Goal: Transaction & Acquisition: Purchase product/service

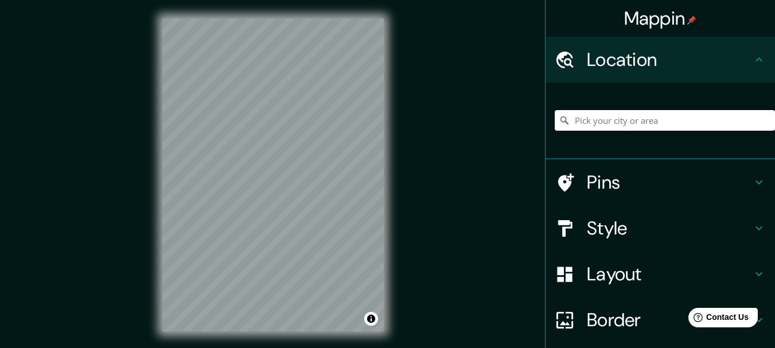
click at [619, 120] on input "Pick your city or area" at bounding box center [665, 120] width 220 height 21
click at [600, 118] on input "Pick your city or area" at bounding box center [665, 120] width 220 height 21
type input "l"
click at [598, 121] on input "l" at bounding box center [665, 120] width 220 height 21
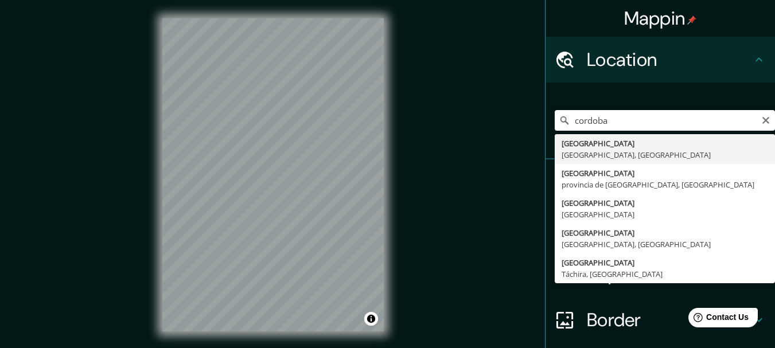
type input "[GEOGRAPHIC_DATA], [GEOGRAPHIC_DATA], [GEOGRAPHIC_DATA]"
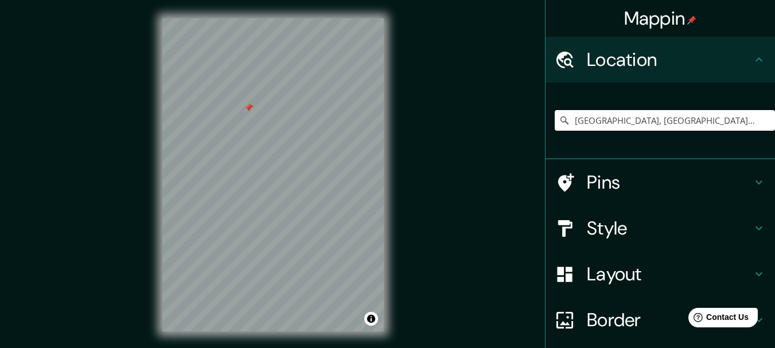
drag, startPoint x: 235, startPoint y: 99, endPoint x: 241, endPoint y: 103, distance: 7.7
click at [244, 103] on div at bounding box center [248, 107] width 9 height 9
click at [610, 177] on h4 "Pins" at bounding box center [669, 182] width 165 height 23
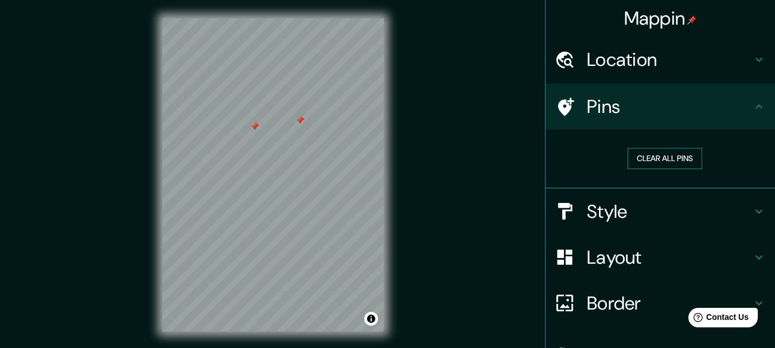
click at [657, 158] on button "Clear all pins" at bounding box center [664, 158] width 75 height 21
click at [625, 110] on h4 "Pins" at bounding box center [669, 106] width 165 height 23
click at [606, 205] on h4 "Style" at bounding box center [669, 211] width 165 height 23
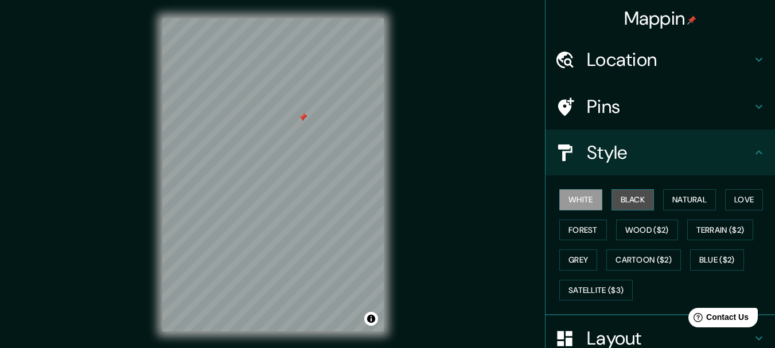
click at [627, 201] on button "Black" at bounding box center [632, 199] width 43 height 21
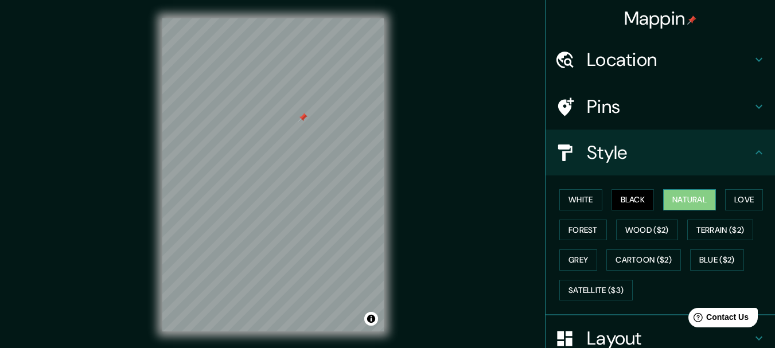
click at [677, 198] on button "Natural" at bounding box center [689, 199] width 53 height 21
click at [739, 201] on button "Love" at bounding box center [744, 199] width 38 height 21
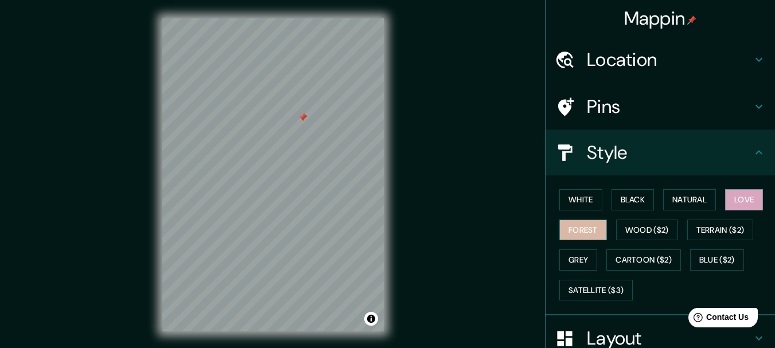
click at [567, 227] on button "Forest" at bounding box center [583, 230] width 48 height 21
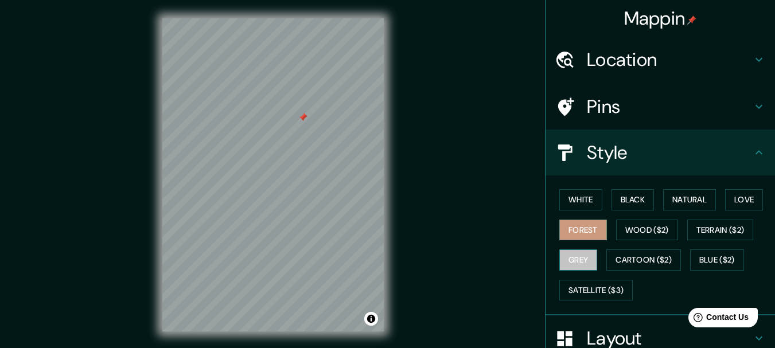
click at [559, 256] on button "Grey" at bounding box center [578, 259] width 38 height 21
click at [574, 197] on button "White" at bounding box center [580, 199] width 43 height 21
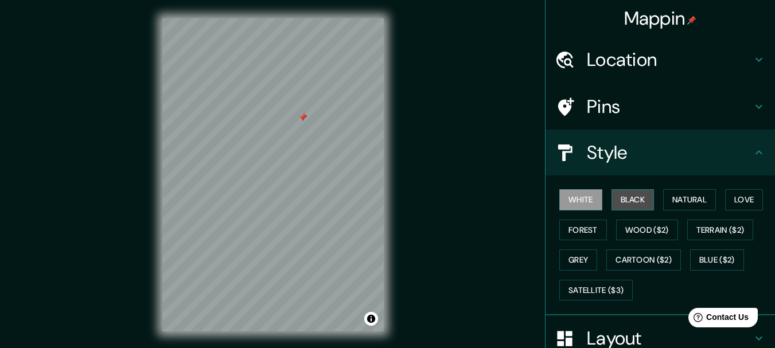
click at [616, 195] on button "Black" at bounding box center [632, 199] width 43 height 21
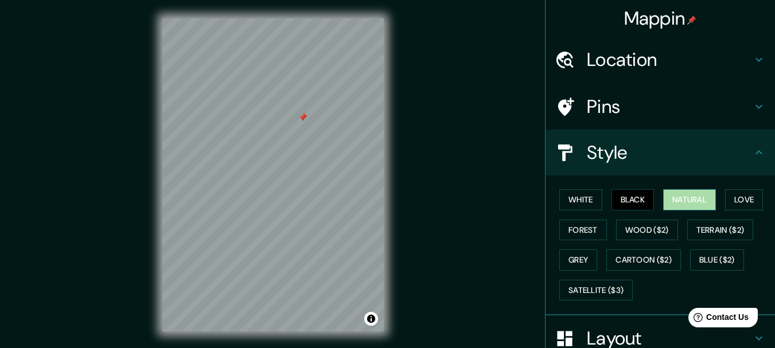
click at [679, 200] on button "Natural" at bounding box center [689, 199] width 53 height 21
click at [744, 197] on button "Love" at bounding box center [744, 199] width 38 height 21
click at [696, 200] on button "Natural" at bounding box center [689, 199] width 53 height 21
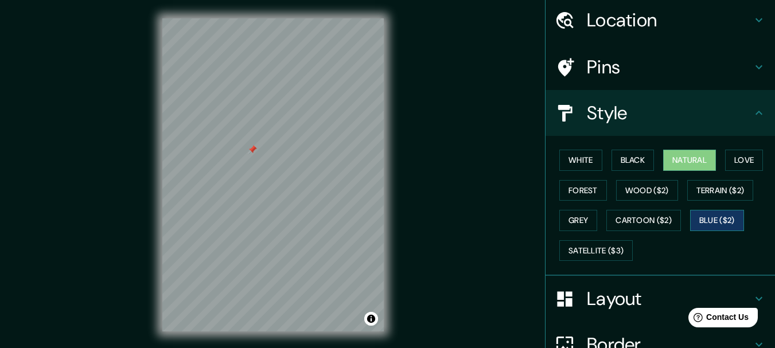
scroll to position [155, 0]
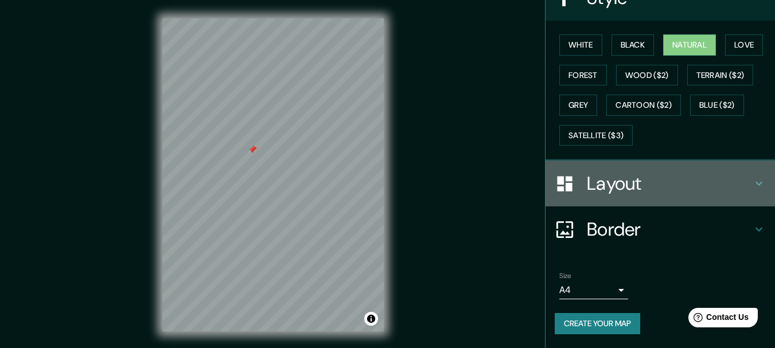
click at [609, 183] on h4 "Layout" at bounding box center [669, 183] width 165 height 23
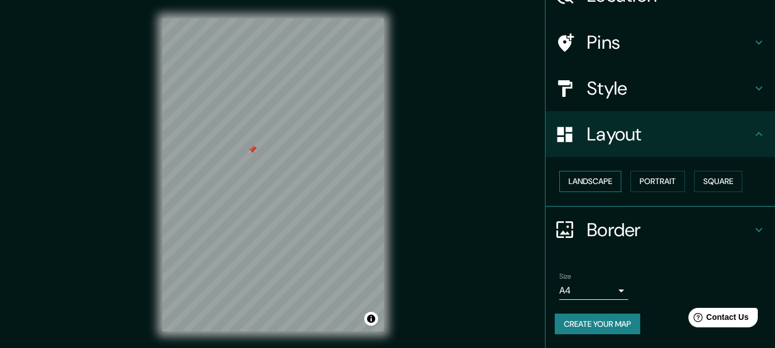
scroll to position [64, 0]
click at [600, 183] on button "Landscape" at bounding box center [590, 181] width 62 height 21
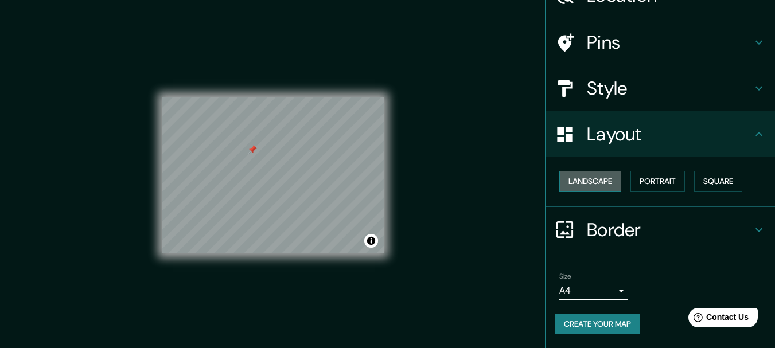
click at [600, 183] on button "Landscape" at bounding box center [590, 181] width 62 height 21
click at [642, 179] on button "Portrait" at bounding box center [657, 181] width 54 height 21
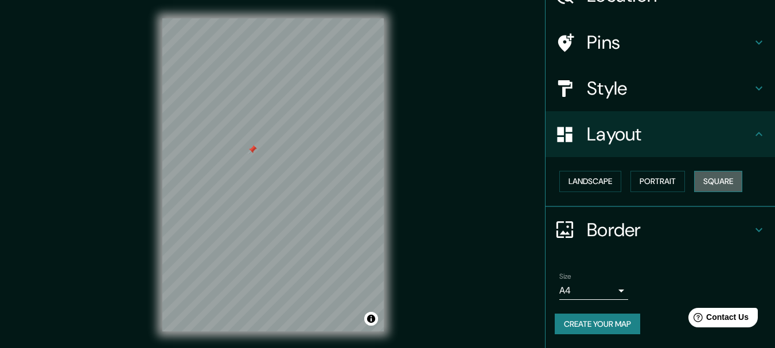
click at [701, 183] on button "Square" at bounding box center [718, 181] width 48 height 21
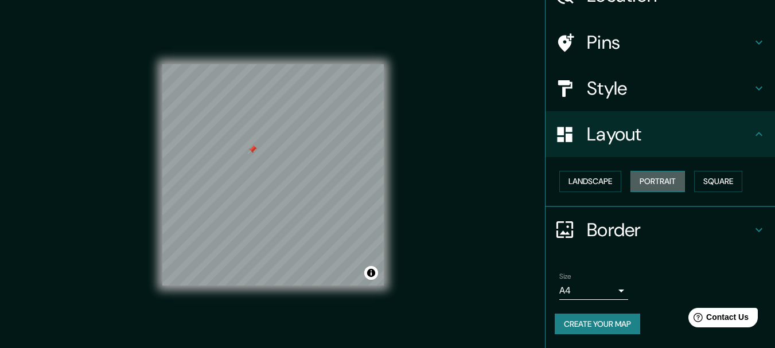
click at [649, 186] on button "Portrait" at bounding box center [657, 181] width 54 height 21
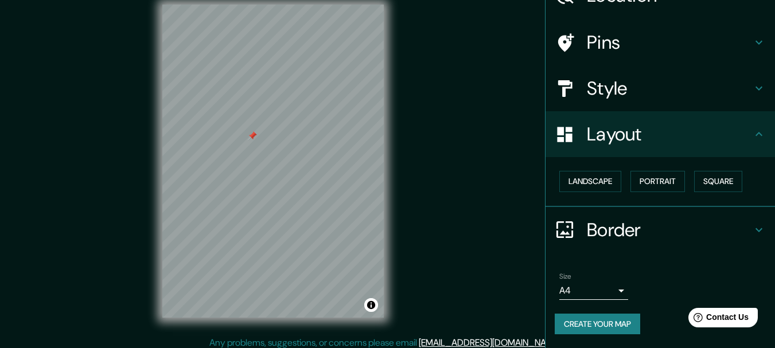
scroll to position [20, 0]
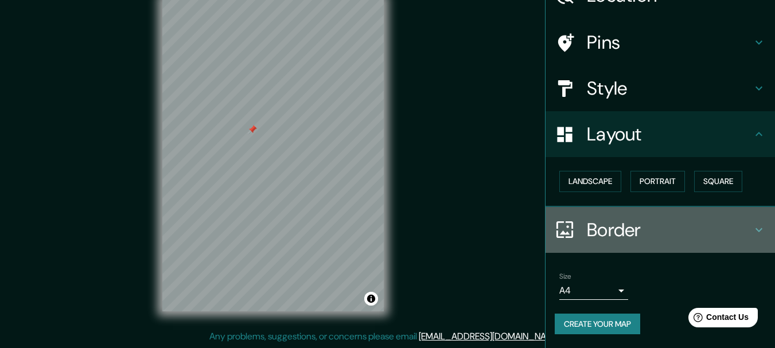
click at [606, 227] on h4 "Border" at bounding box center [669, 229] width 165 height 23
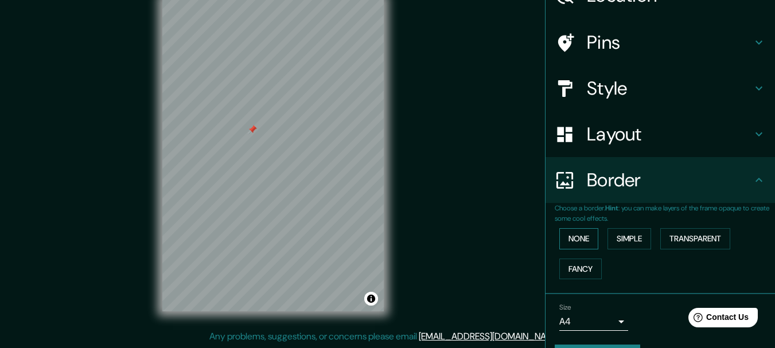
click at [572, 234] on button "None" at bounding box center [578, 238] width 39 height 21
click at [610, 235] on button "Simple" at bounding box center [629, 238] width 44 height 21
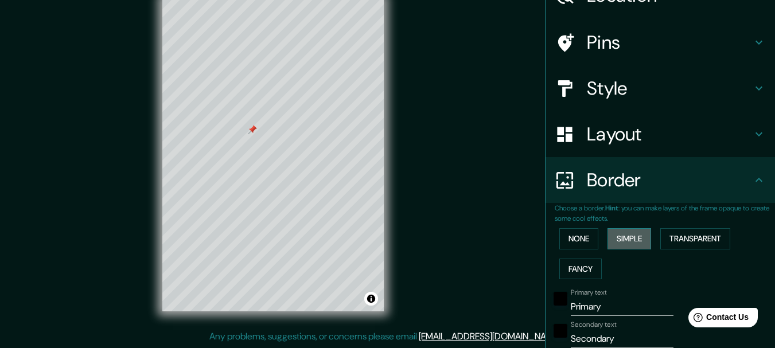
click at [610, 235] on button "Simple" at bounding box center [629, 238] width 44 height 21
type input "154"
type input "31"
click at [625, 243] on button "Simple" at bounding box center [629, 238] width 44 height 21
type input "154"
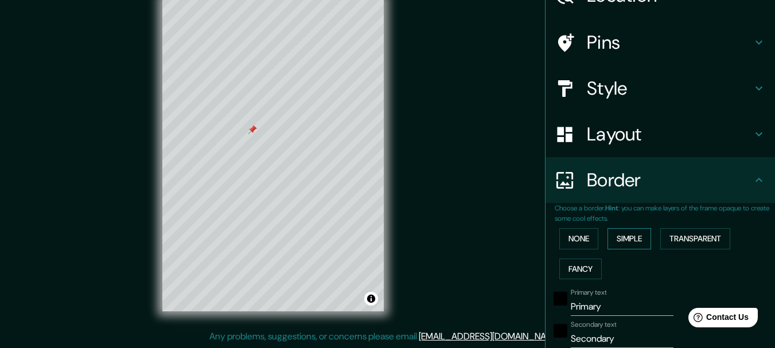
type input "31"
click at [576, 243] on button "None" at bounding box center [578, 238] width 39 height 21
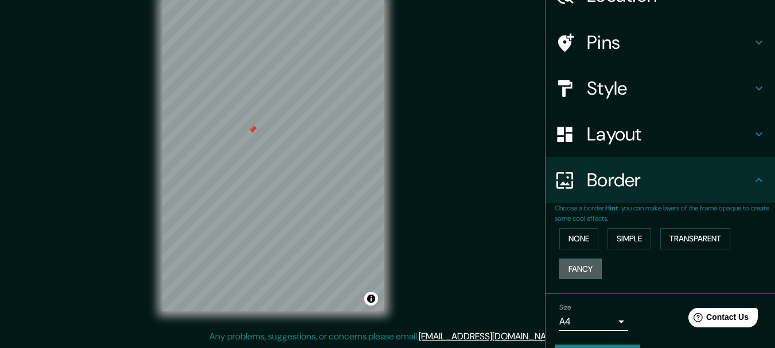
click at [574, 263] on button "Fancy" at bounding box center [580, 269] width 42 height 21
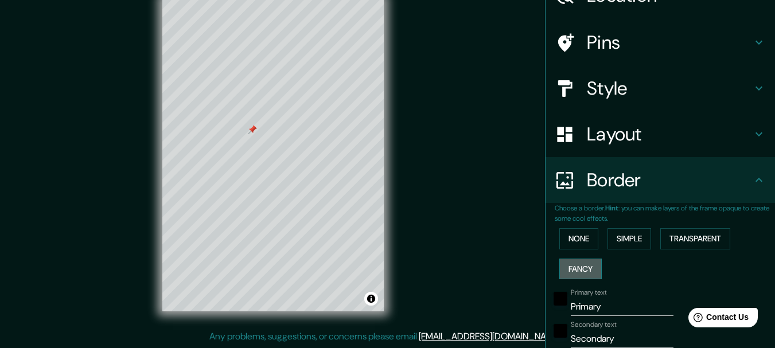
click at [574, 263] on button "Fancy" at bounding box center [580, 269] width 42 height 21
type input "154"
type input "31"
type input "15"
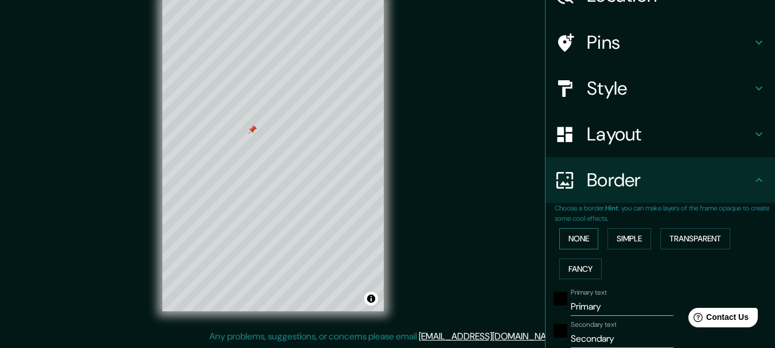
click at [573, 239] on button "None" at bounding box center [578, 238] width 39 height 21
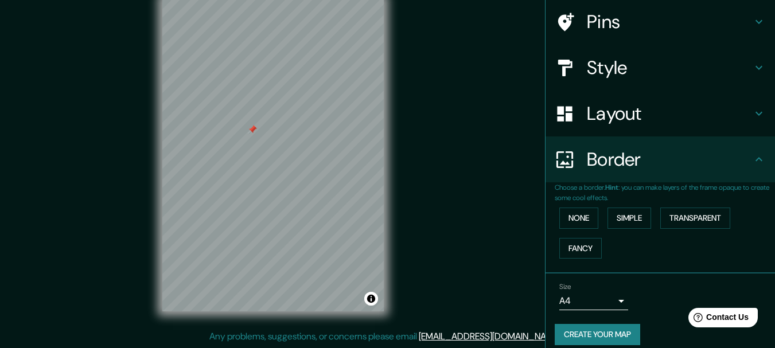
scroll to position [96, 0]
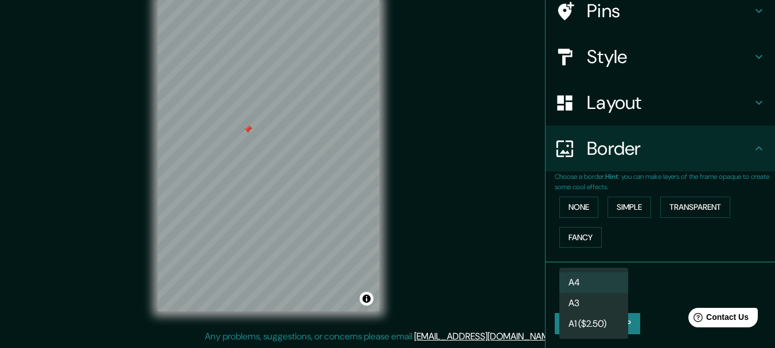
click at [586, 284] on body "Mappin Location [GEOGRAPHIC_DATA], [GEOGRAPHIC_DATA], [GEOGRAPHIC_DATA] Pins St…" at bounding box center [387, 154] width 775 height 348
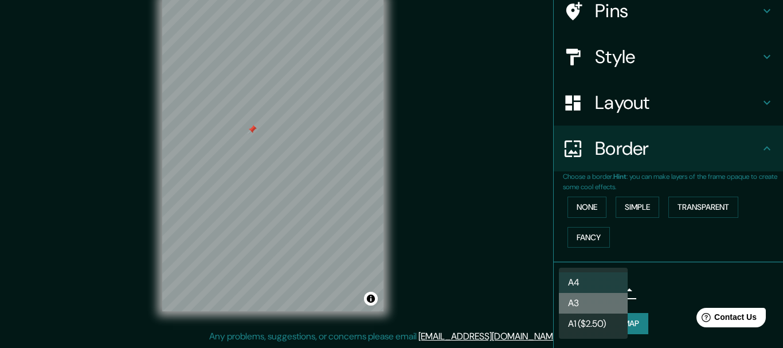
click at [590, 296] on li "A3" at bounding box center [593, 303] width 69 height 21
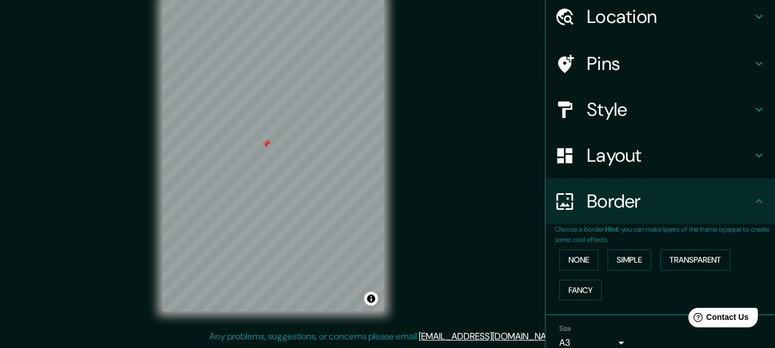
scroll to position [0, 0]
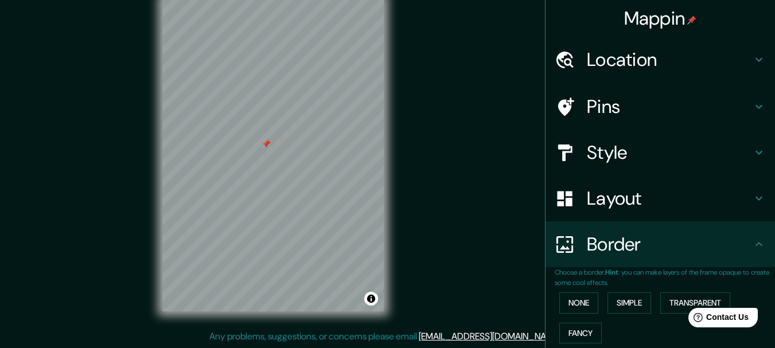
click at [604, 112] on h4 "Pins" at bounding box center [669, 106] width 165 height 23
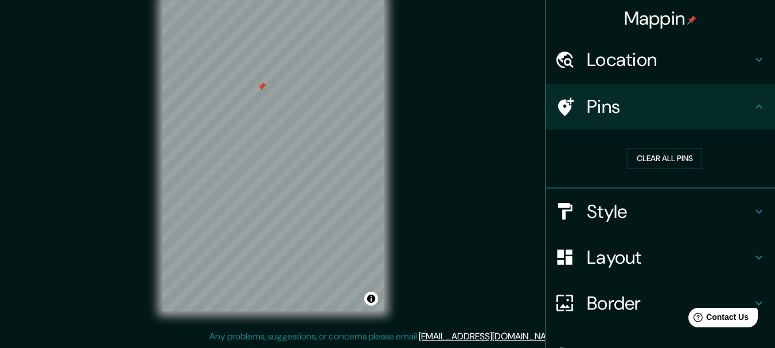
click at [622, 38] on div "Location" at bounding box center [659, 60] width 229 height 46
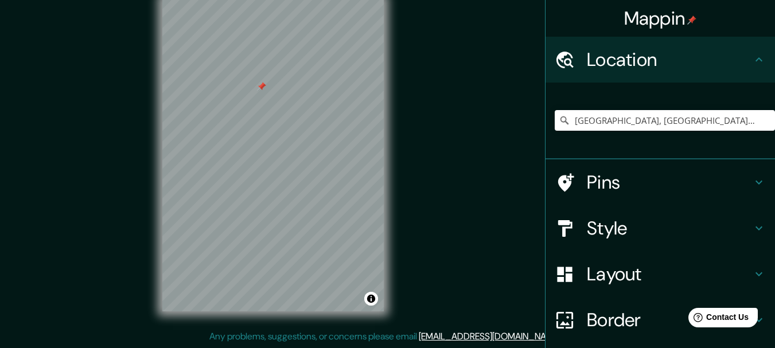
click at [629, 57] on h4 "Location" at bounding box center [669, 59] width 165 height 23
click at [625, 216] on div "Style" at bounding box center [659, 228] width 229 height 46
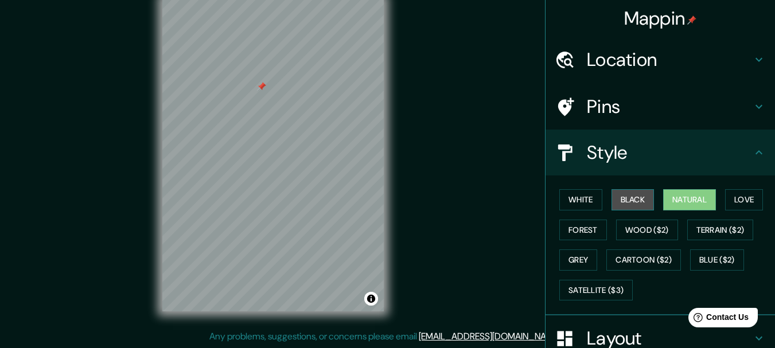
click at [621, 196] on button "Black" at bounding box center [632, 199] width 43 height 21
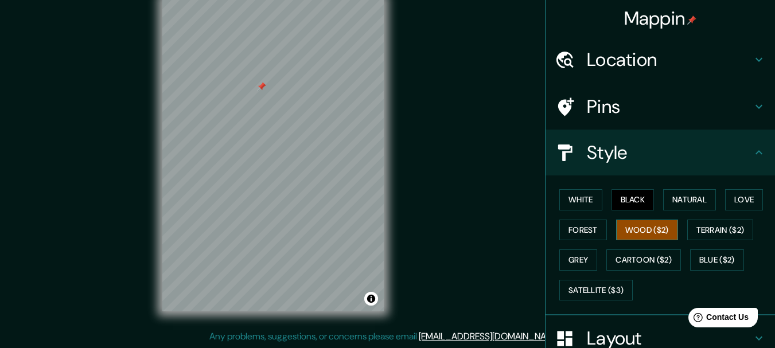
click at [640, 235] on button "Wood ($2)" at bounding box center [647, 230] width 62 height 21
click at [704, 234] on button "Terrain ($2)" at bounding box center [720, 230] width 67 height 21
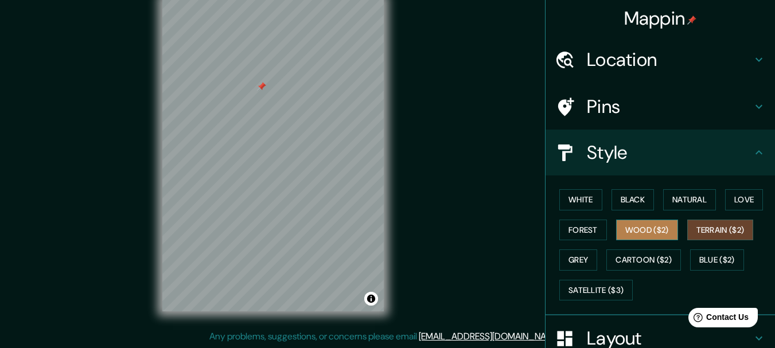
click at [642, 225] on button "Wood ($2)" at bounding box center [647, 230] width 62 height 21
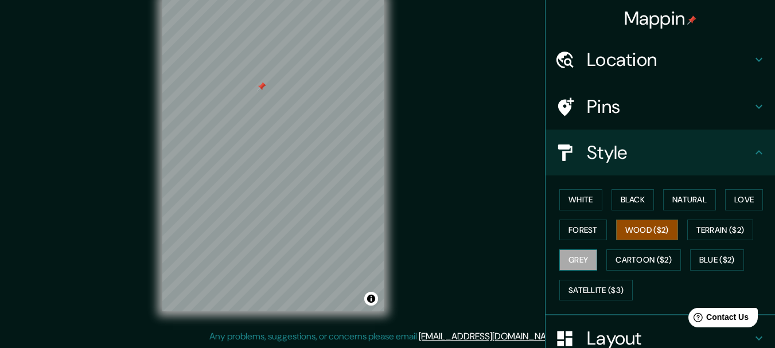
click at [576, 257] on button "Grey" at bounding box center [578, 259] width 38 height 21
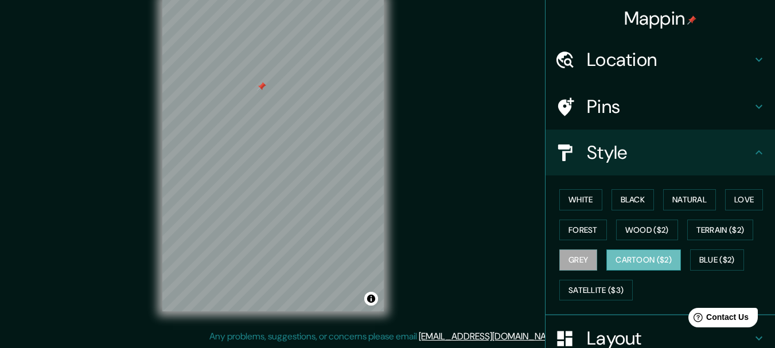
click at [622, 253] on button "Cartoon ($2)" at bounding box center [643, 259] width 75 height 21
click at [707, 251] on button "Blue ($2)" at bounding box center [717, 259] width 54 height 21
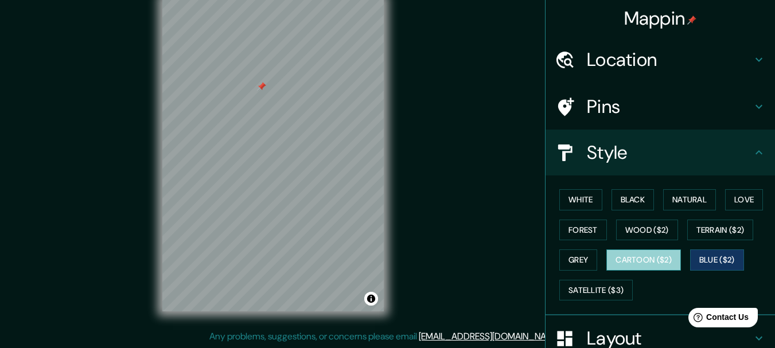
click at [632, 261] on button "Cartoon ($2)" at bounding box center [643, 259] width 75 height 21
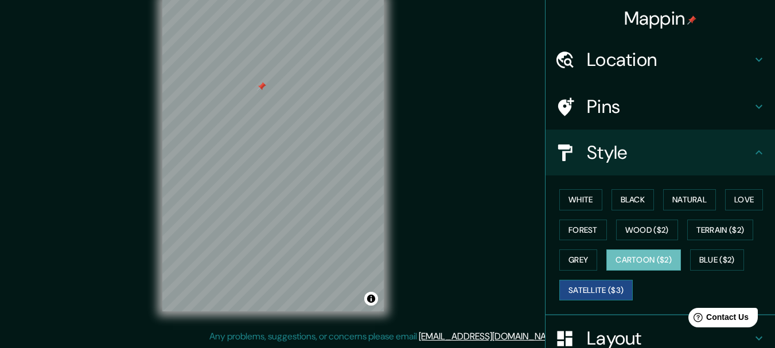
click at [590, 291] on button "Satellite ($3)" at bounding box center [595, 290] width 73 height 21
click at [623, 187] on div "White Black Natural Love Forest Wood ($2) Terrain ($2) Grey Cartoon ($2) Blue (…" at bounding box center [665, 245] width 220 height 120
click at [625, 196] on button "Black" at bounding box center [632, 199] width 43 height 21
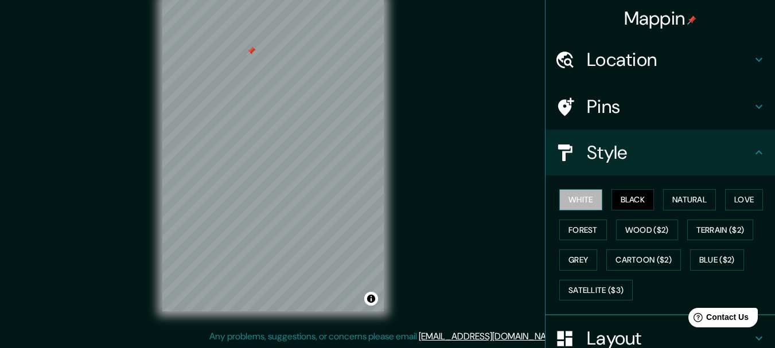
click at [569, 201] on button "White" at bounding box center [580, 199] width 43 height 21
click at [618, 201] on button "Black" at bounding box center [632, 199] width 43 height 21
click at [573, 201] on button "White" at bounding box center [580, 199] width 43 height 21
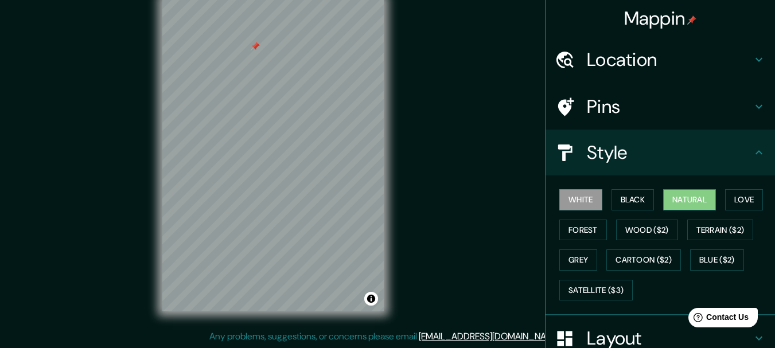
click at [673, 201] on button "Natural" at bounding box center [689, 199] width 53 height 21
click at [571, 198] on button "White" at bounding box center [580, 199] width 43 height 21
click at [618, 196] on button "Black" at bounding box center [632, 199] width 43 height 21
click at [687, 198] on button "Natural" at bounding box center [689, 199] width 53 height 21
click at [629, 204] on button "Black" at bounding box center [632, 199] width 43 height 21
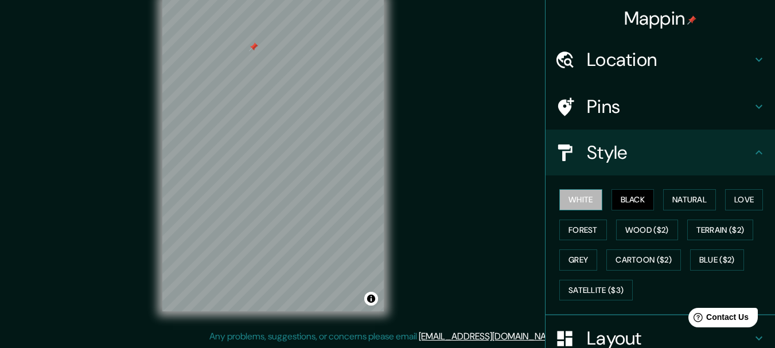
click at [580, 201] on button "White" at bounding box center [580, 199] width 43 height 21
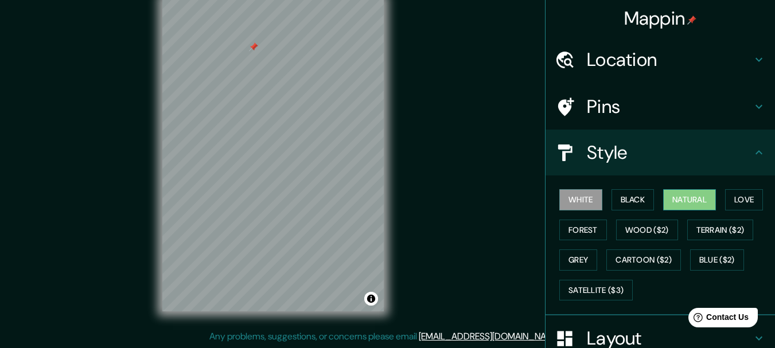
click at [673, 205] on button "Natural" at bounding box center [689, 199] width 53 height 21
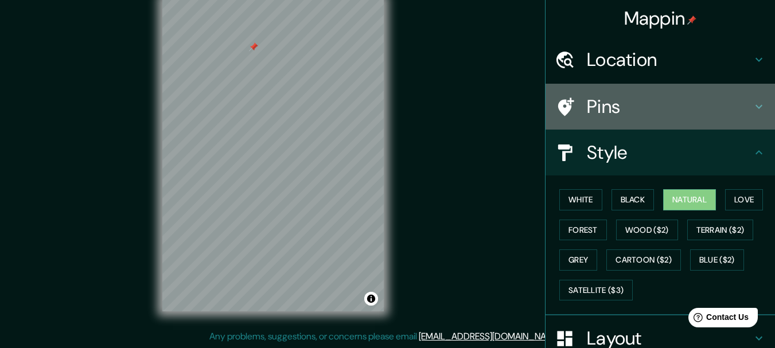
click at [606, 106] on h4 "Pins" at bounding box center [669, 106] width 165 height 23
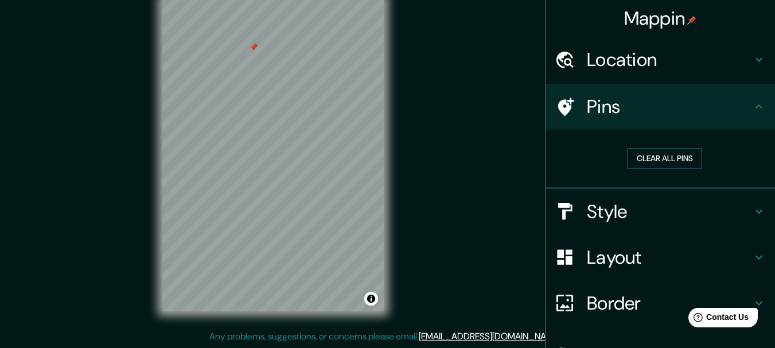
click at [657, 156] on button "Clear all pins" at bounding box center [664, 158] width 75 height 21
click at [472, 171] on div "Mappin Location [GEOGRAPHIC_DATA], [GEOGRAPHIC_DATA], [GEOGRAPHIC_DATA] Pins Cl…" at bounding box center [387, 164] width 775 height 368
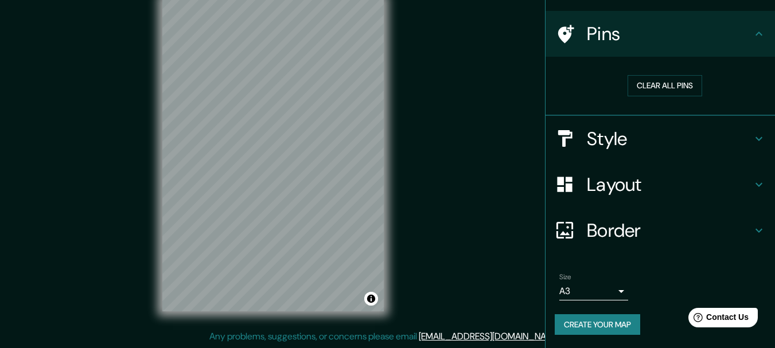
scroll to position [73, 0]
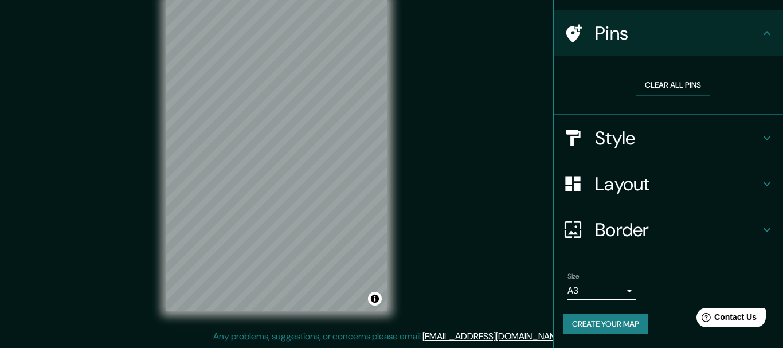
click at [596, 292] on body "Mappin Location [GEOGRAPHIC_DATA], [GEOGRAPHIC_DATA], [GEOGRAPHIC_DATA] Pins Cl…" at bounding box center [391, 154] width 783 height 348
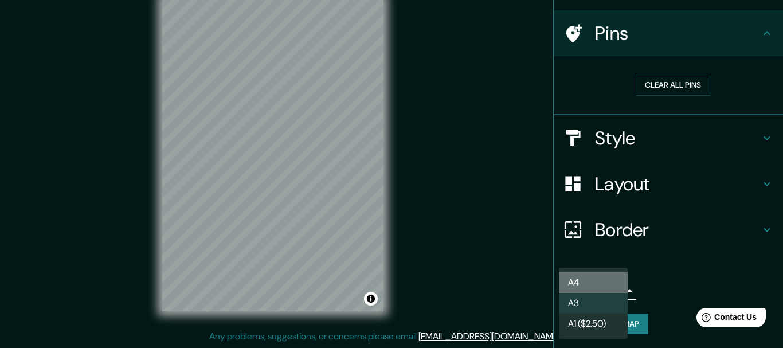
click at [600, 279] on li "A4" at bounding box center [593, 282] width 69 height 21
click at [565, 291] on body "Mappin Location [GEOGRAPHIC_DATA], [GEOGRAPHIC_DATA], [GEOGRAPHIC_DATA] Pins Cl…" at bounding box center [391, 154] width 783 height 348
click at [576, 278] on li "A4" at bounding box center [593, 282] width 69 height 21
click at [610, 290] on body "Mappin Location [GEOGRAPHIC_DATA], [GEOGRAPHIC_DATA], [GEOGRAPHIC_DATA] Pins Cl…" at bounding box center [391, 154] width 783 height 348
click at [609, 276] on li "A4" at bounding box center [593, 282] width 69 height 21
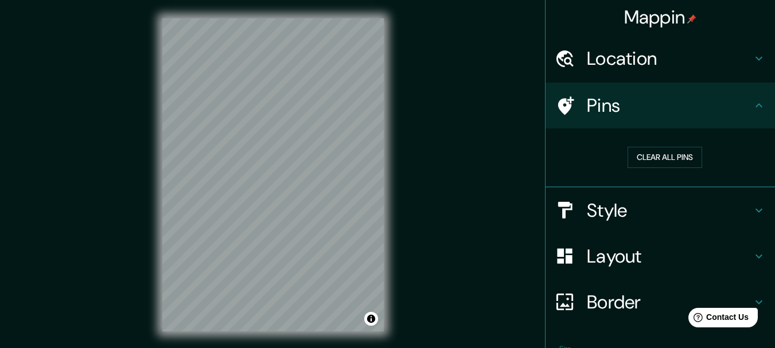
scroll to position [0, 0]
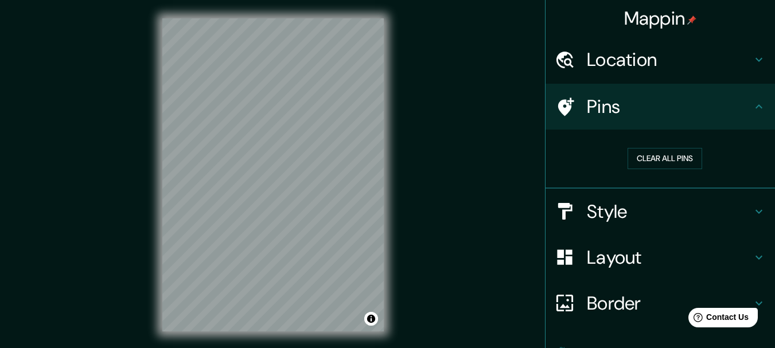
click at [637, 201] on h4 "Style" at bounding box center [669, 211] width 165 height 23
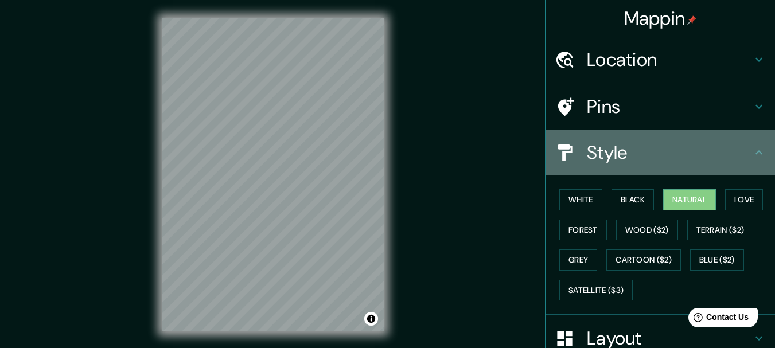
drag, startPoint x: 639, startPoint y: 159, endPoint x: 508, endPoint y: 176, distance: 132.4
click at [639, 160] on h4 "Style" at bounding box center [669, 152] width 165 height 23
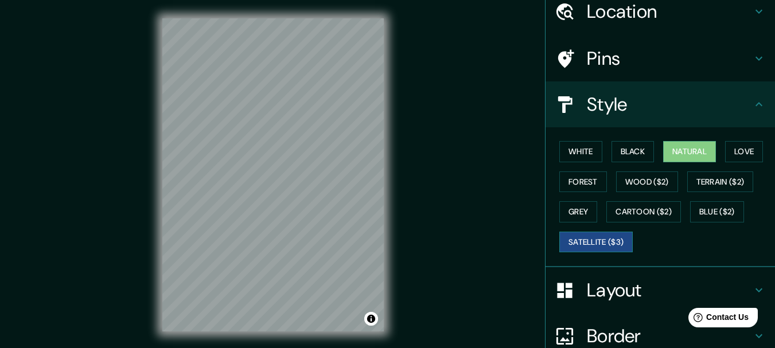
scroll to position [155, 0]
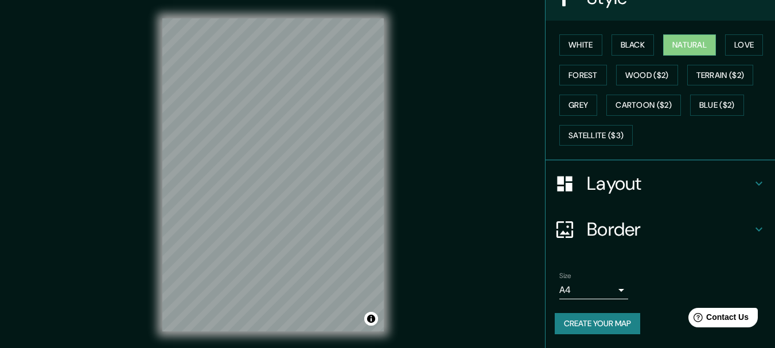
click at [609, 322] on button "Create your map" at bounding box center [597, 323] width 85 height 21
click at [599, 326] on button "Create your map" at bounding box center [597, 323] width 85 height 21
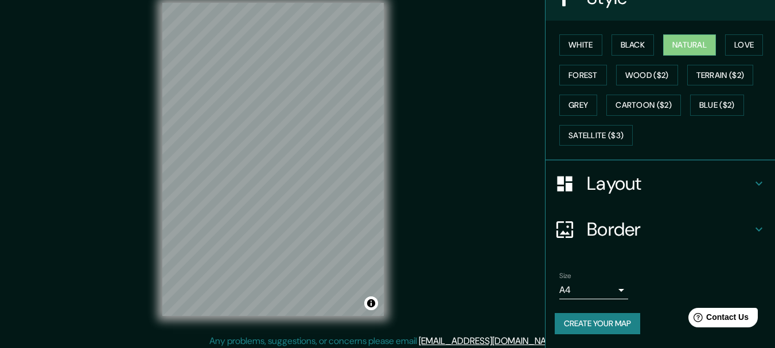
scroll to position [20, 0]
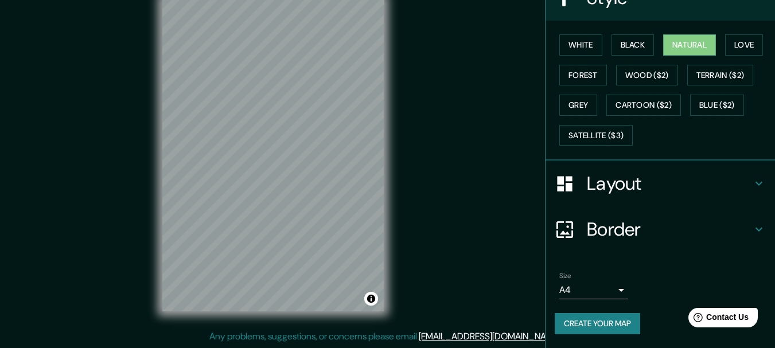
click at [600, 314] on button "Create your map" at bounding box center [597, 323] width 85 height 21
click at [600, 314] on div "Create your map" at bounding box center [660, 323] width 211 height 21
click at [593, 327] on button "Create your map" at bounding box center [597, 323] width 85 height 21
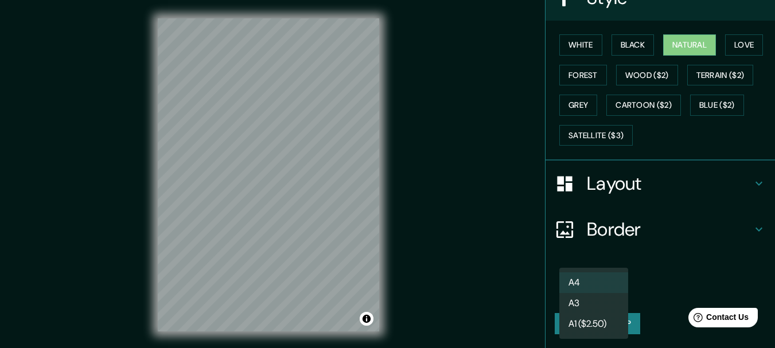
click at [598, 292] on body "Mappin Location [GEOGRAPHIC_DATA], [GEOGRAPHIC_DATA], [GEOGRAPHIC_DATA] Pins St…" at bounding box center [387, 174] width 775 height 348
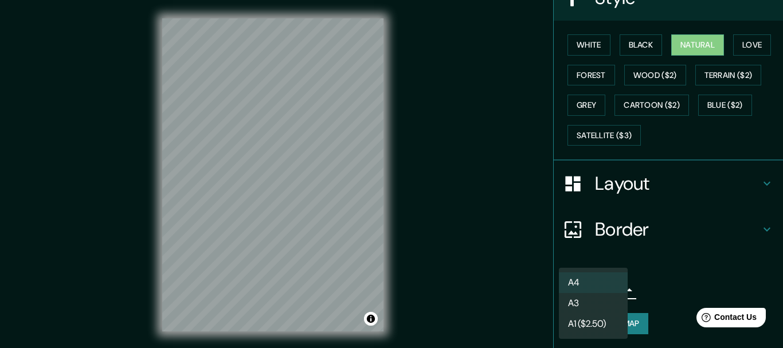
click at [573, 302] on li "A3" at bounding box center [593, 303] width 69 height 21
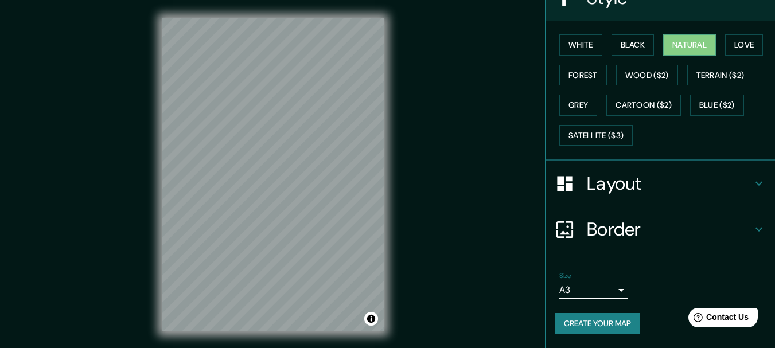
click at [576, 325] on button "Create your map" at bounding box center [597, 323] width 85 height 21
click at [600, 327] on button "Create your map" at bounding box center [597, 323] width 85 height 21
